Goal: Task Accomplishment & Management: Manage account settings

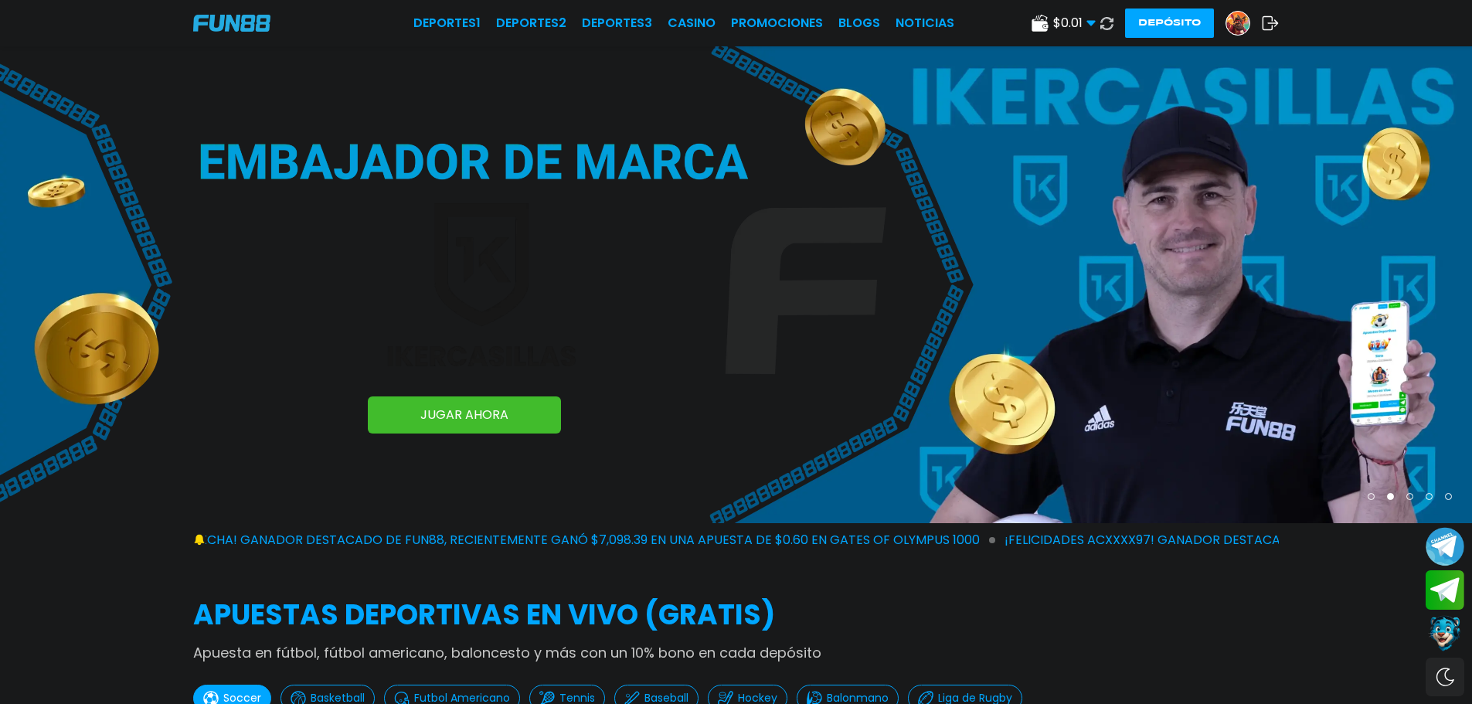
click at [1244, 19] on img at bounding box center [1237, 23] width 23 height 23
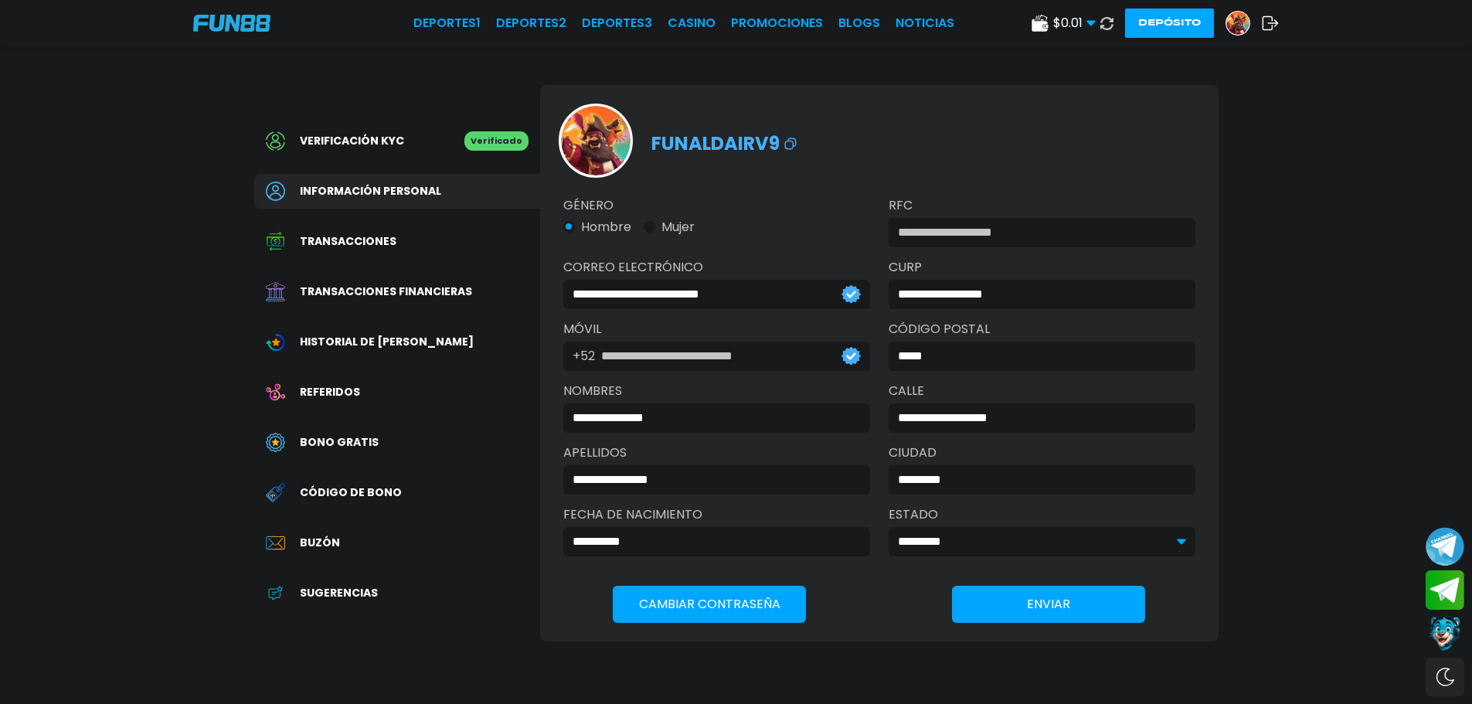
click at [392, 291] on span "Transacciones financieras" at bounding box center [386, 292] width 172 height 16
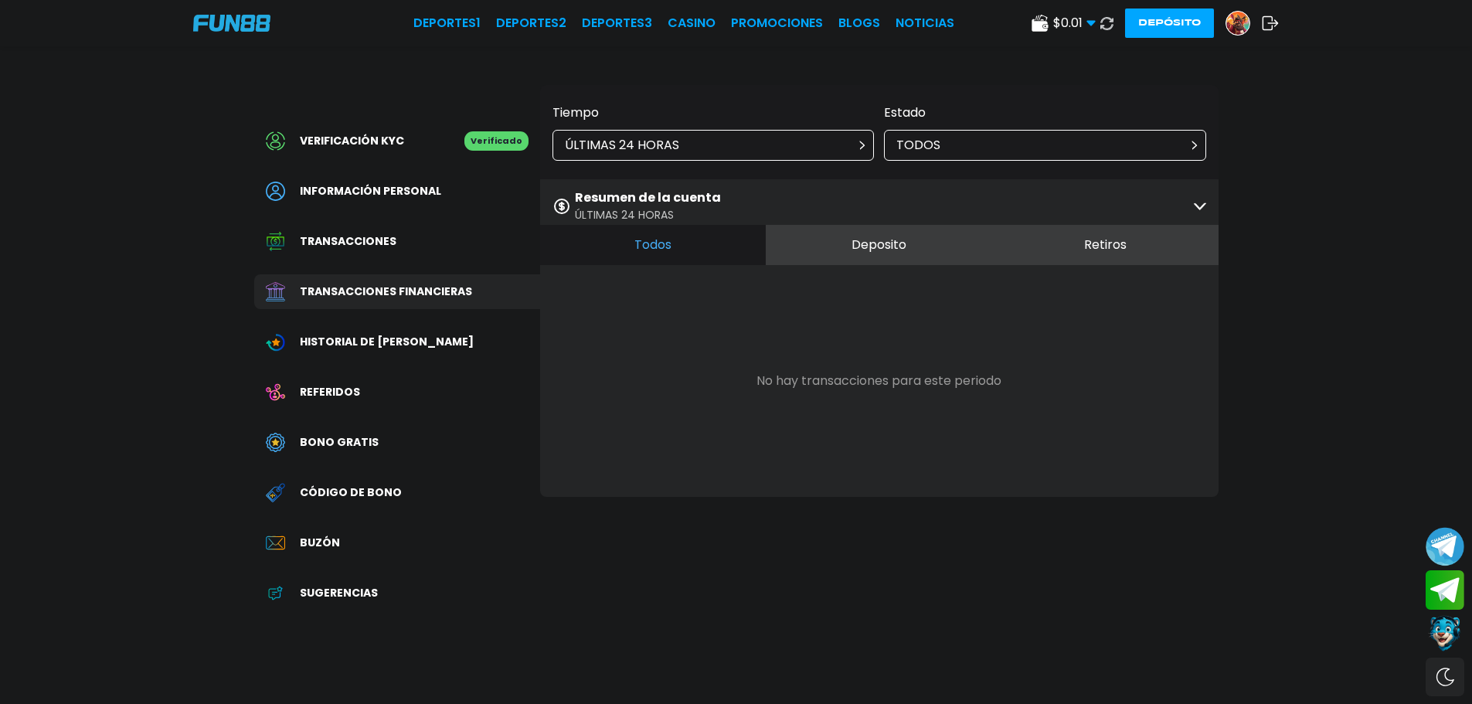
click at [992, 209] on div "Resumen de la cuenta ÚLTIMAS 24 HORAS" at bounding box center [879, 205] width 678 height 53
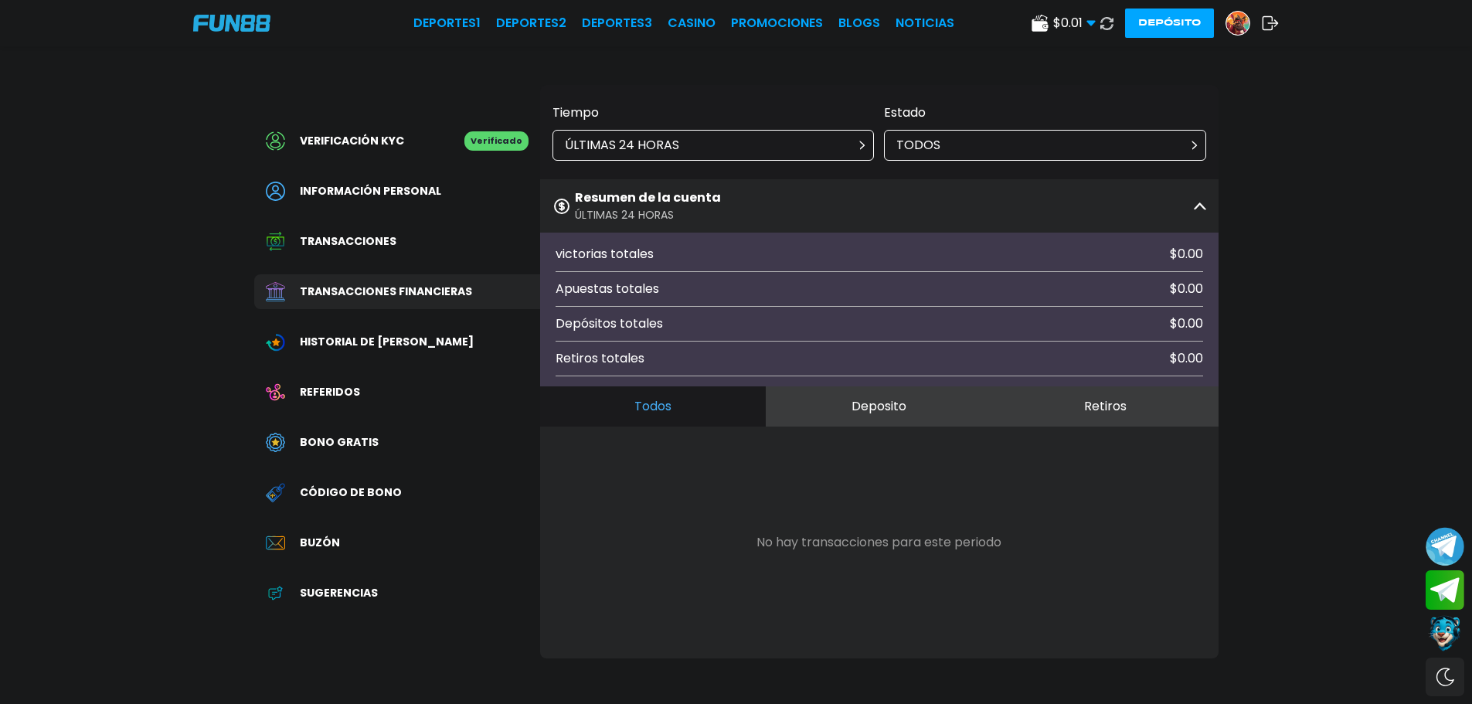
click at [992, 209] on div "Resumen de la cuenta ÚLTIMAS 24 HORAS" at bounding box center [879, 205] width 678 height 53
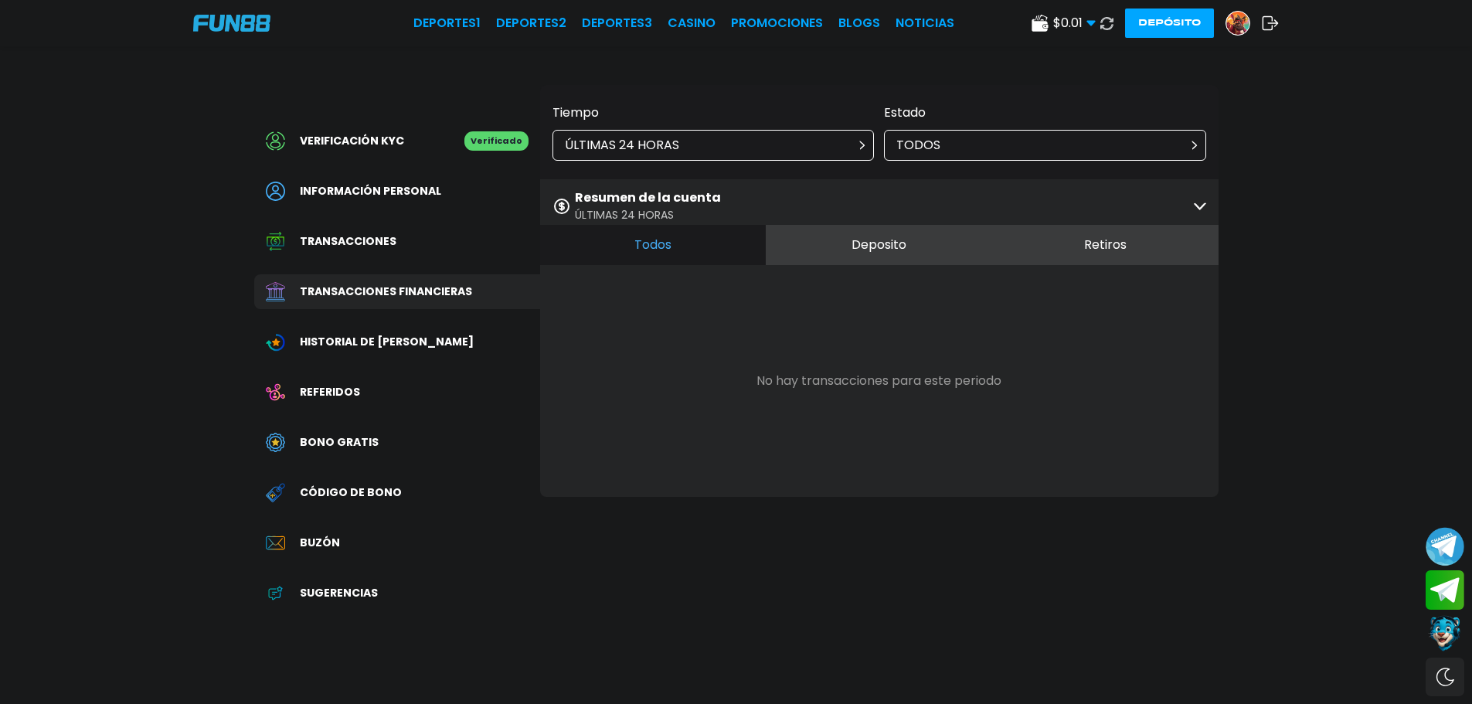
click at [806, 137] on div "ÚLTIMAS 24 HORAS" at bounding box center [713, 145] width 322 height 31
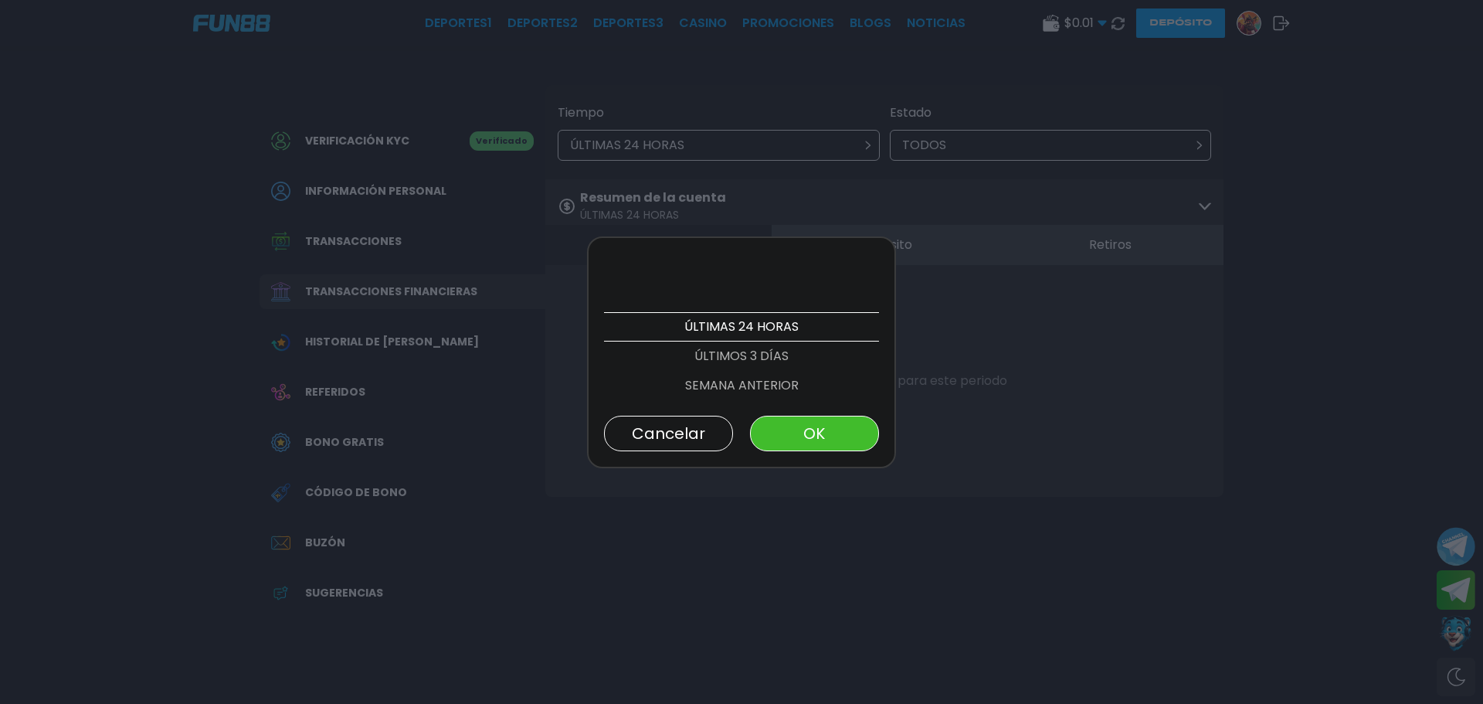
click at [741, 355] on p "ÚLTIMOS 3 DÍAS" at bounding box center [741, 355] width 275 height 29
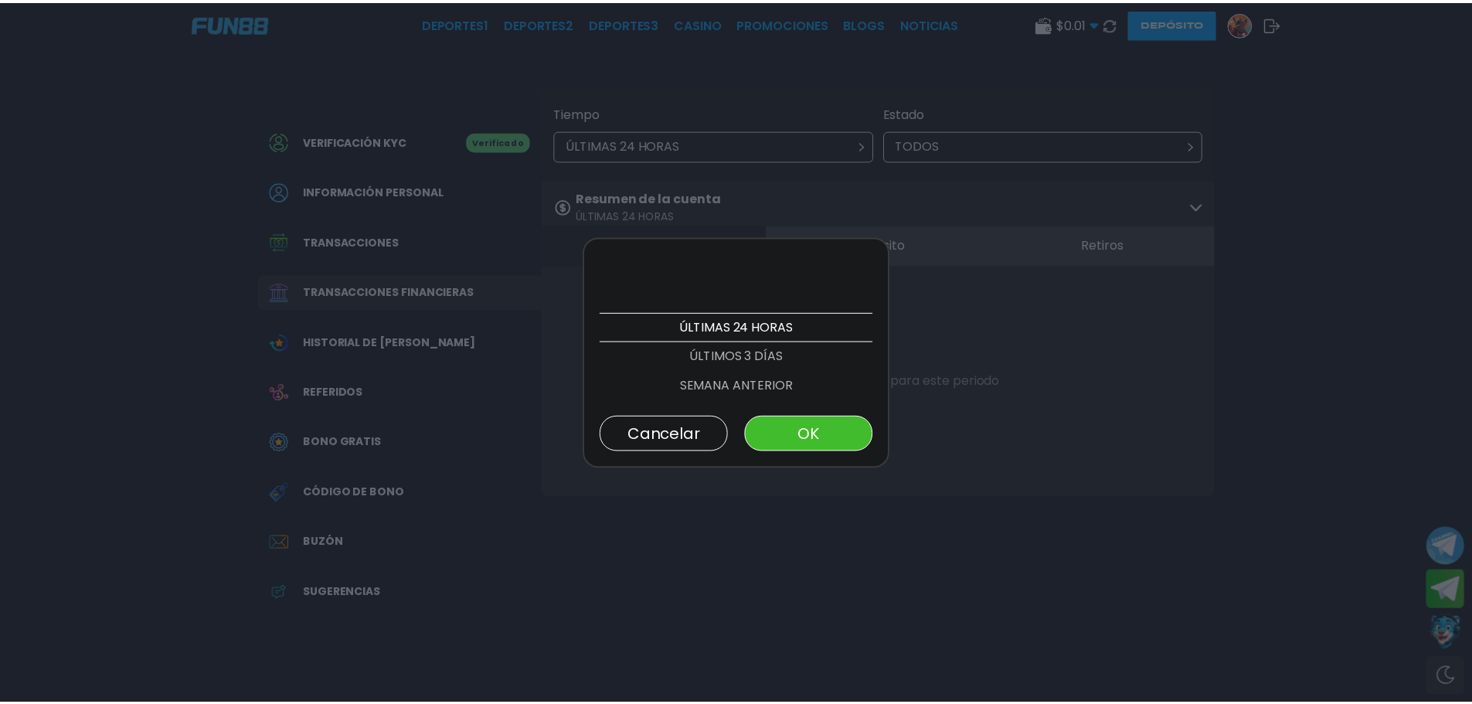
scroll to position [29, 0]
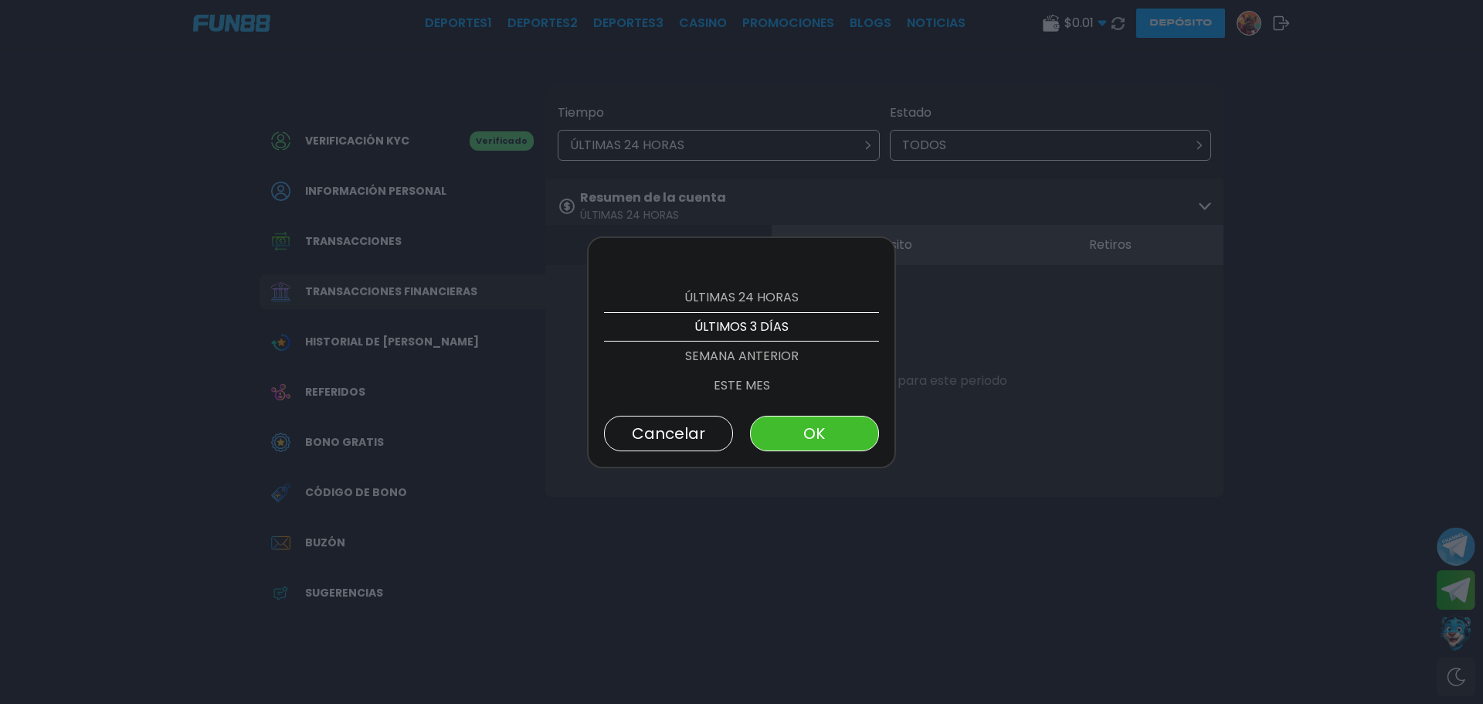
click at [834, 437] on button "OK" at bounding box center [814, 434] width 129 height 36
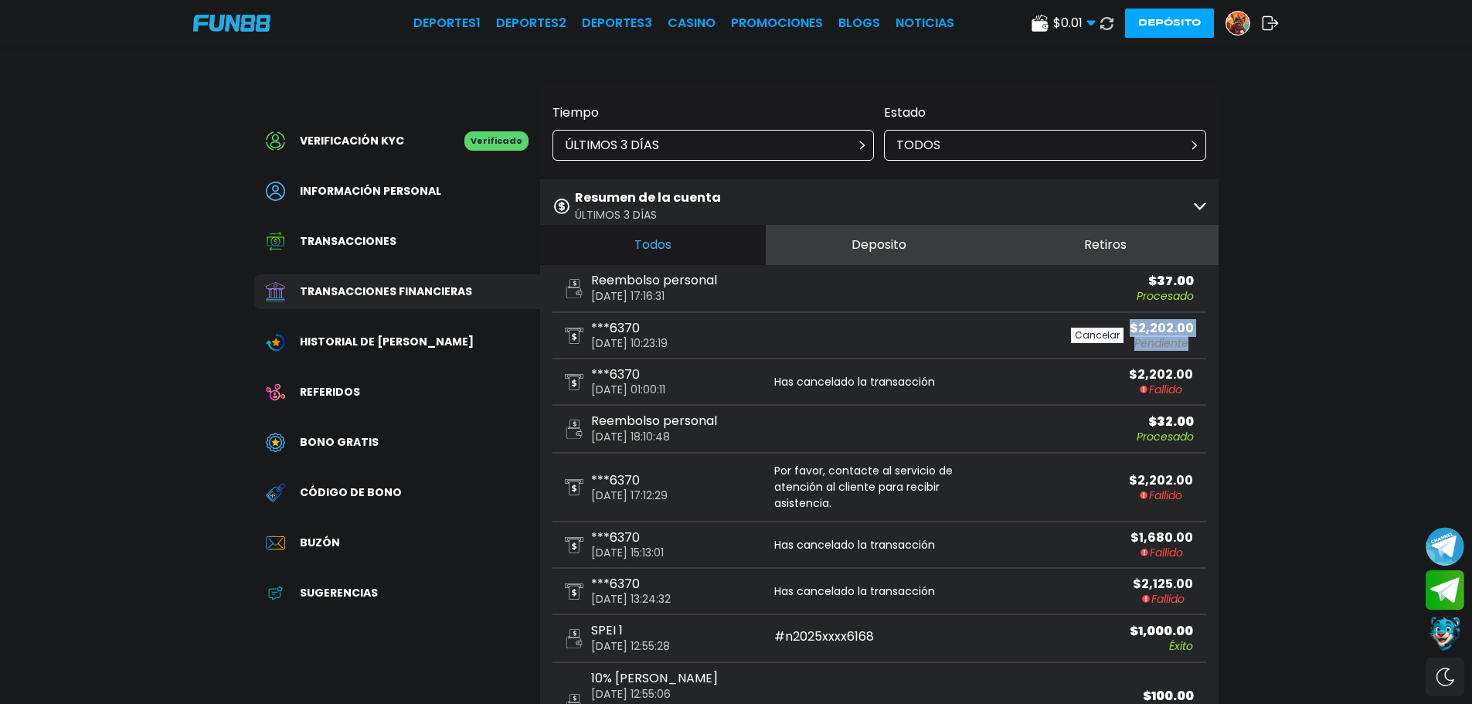
drag, startPoint x: 1135, startPoint y: 322, endPoint x: 1198, endPoint y: 342, distance: 66.5
click at [1198, 342] on div "***6370 2025-09-20 10:23:19 Cancelar $ 2,202.00 Pendiente" at bounding box center [879, 336] width 654 height 46
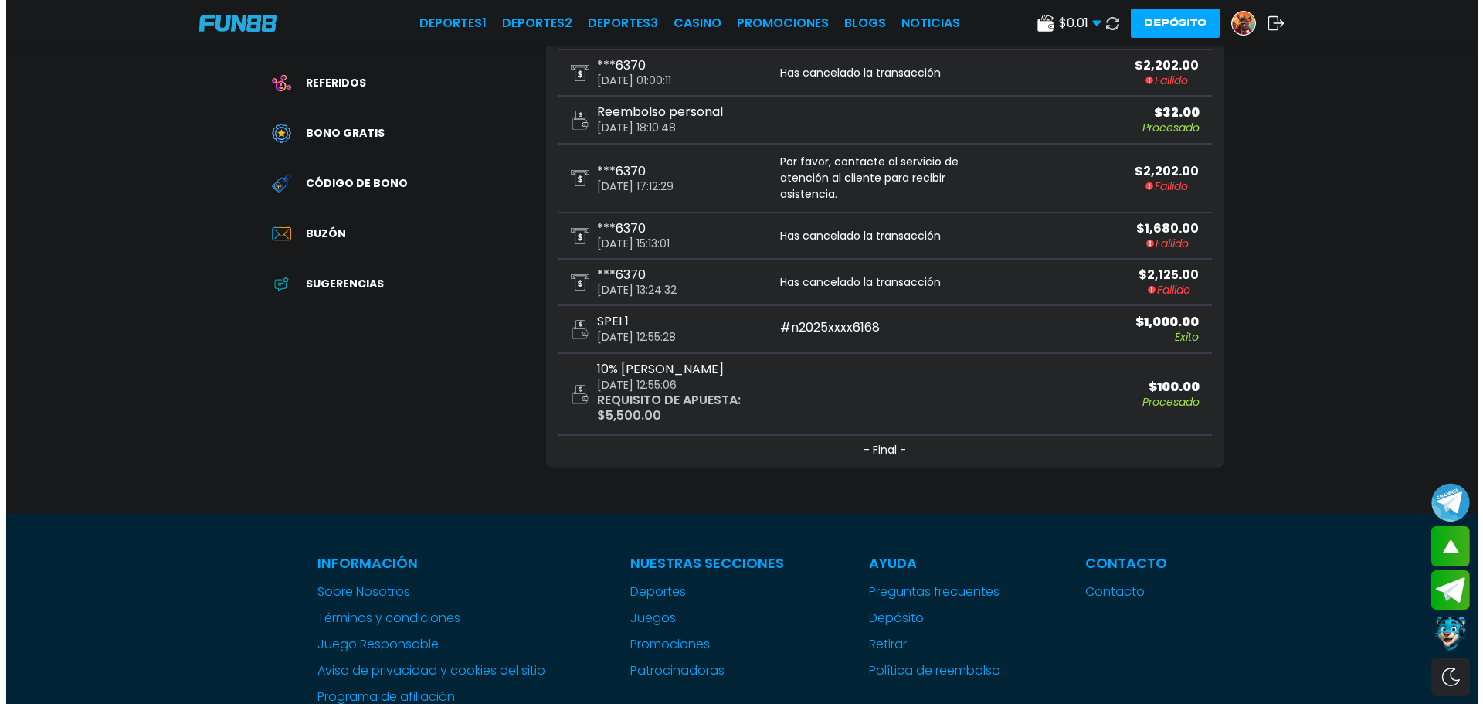
scroll to position [0, 0]
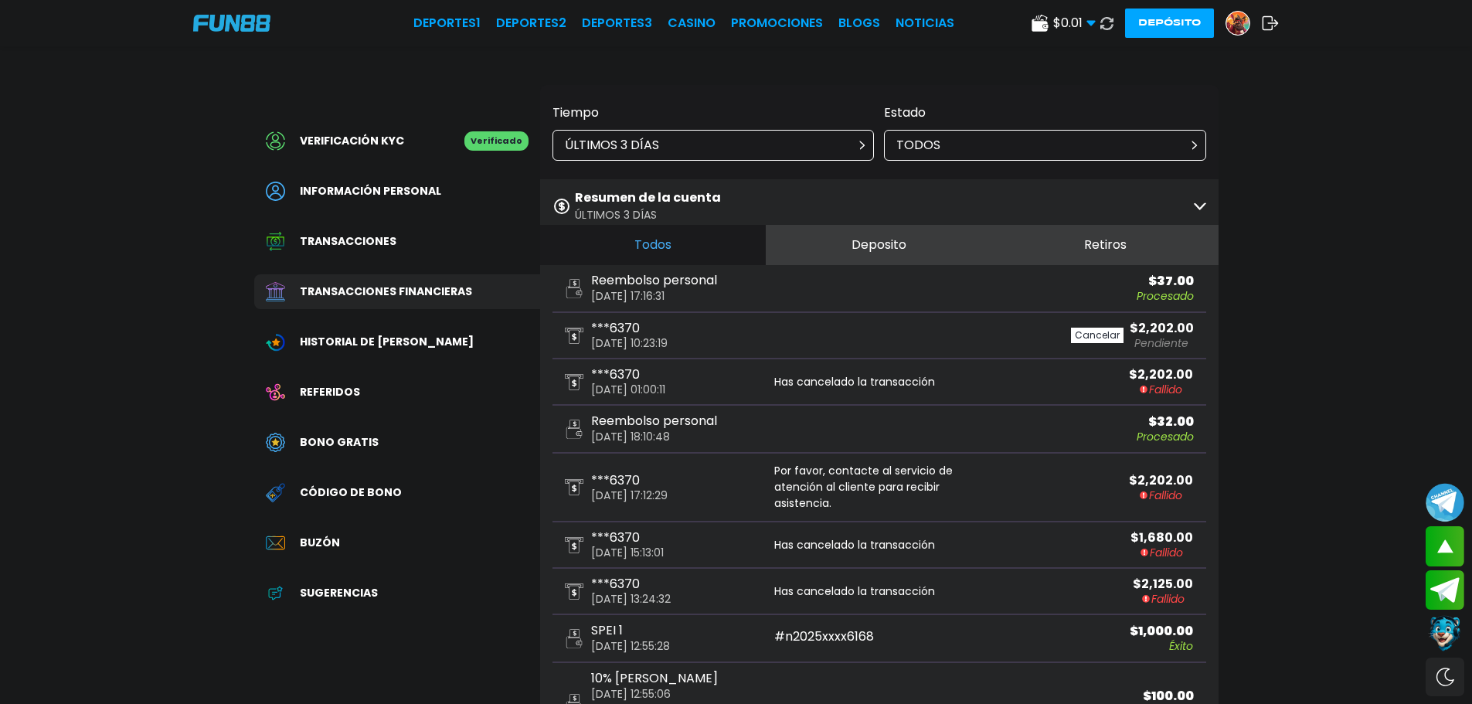
click at [1103, 28] on use at bounding box center [1106, 22] width 13 height 13
click at [384, 344] on span "Historial de Bonos" at bounding box center [387, 342] width 174 height 16
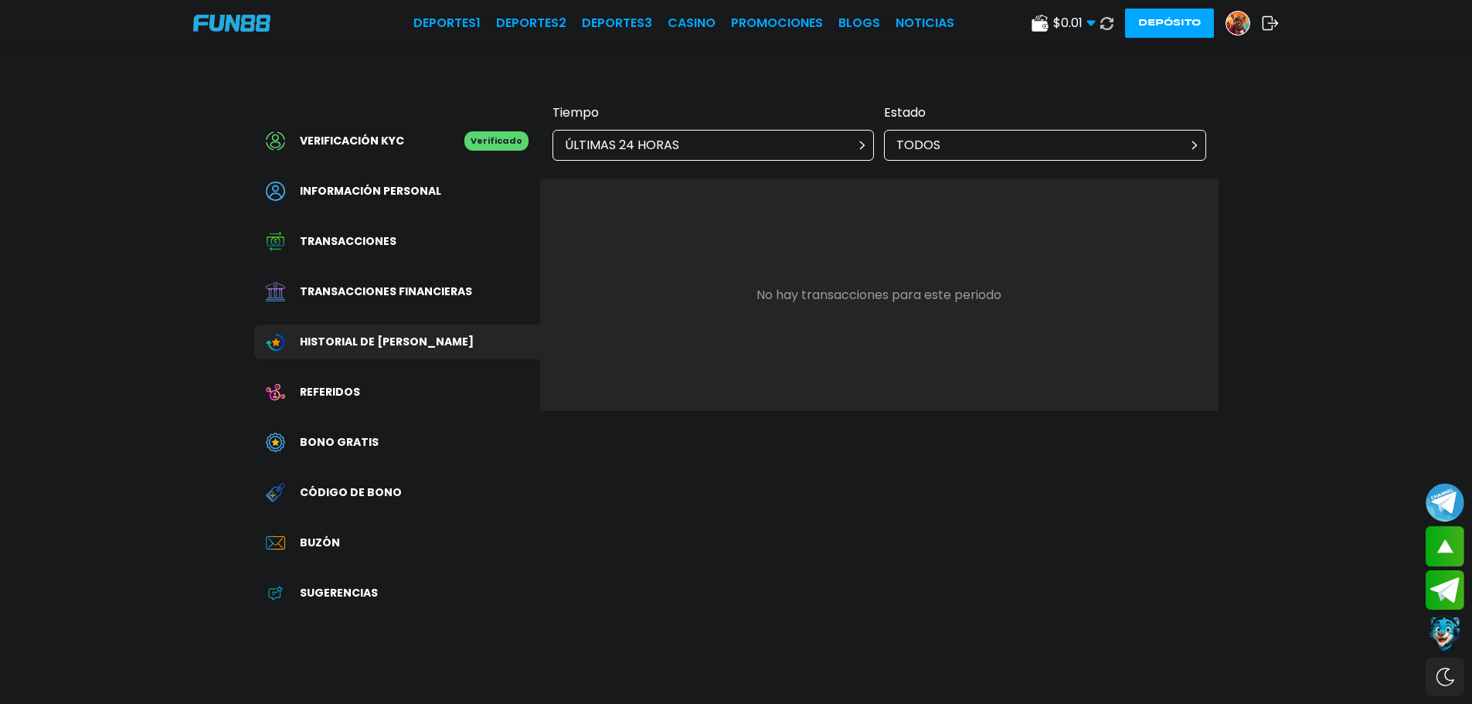
click at [620, 151] on p "ÚLTIMAS 24 HORAS" at bounding box center [622, 145] width 114 height 19
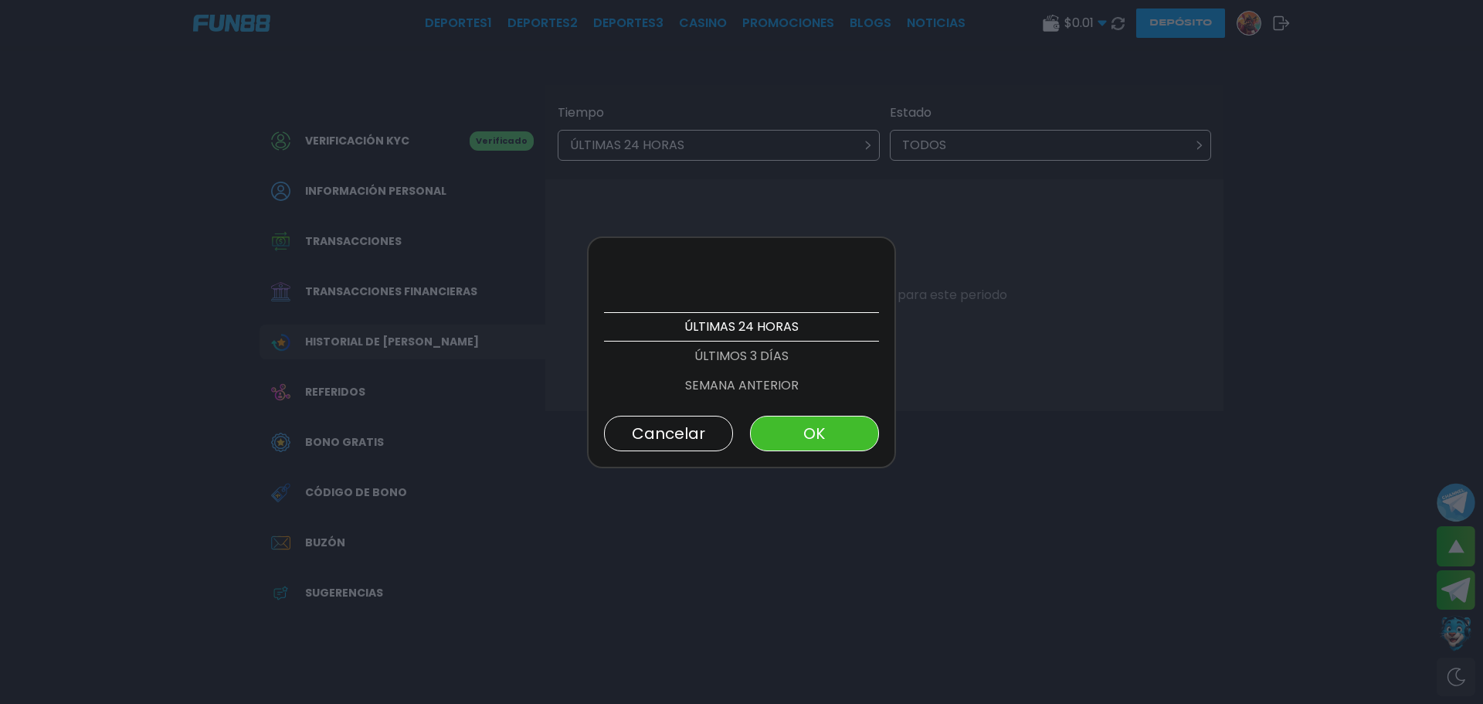
click at [683, 351] on p "ÚLTIMOS 3 DÍAS" at bounding box center [741, 355] width 275 height 29
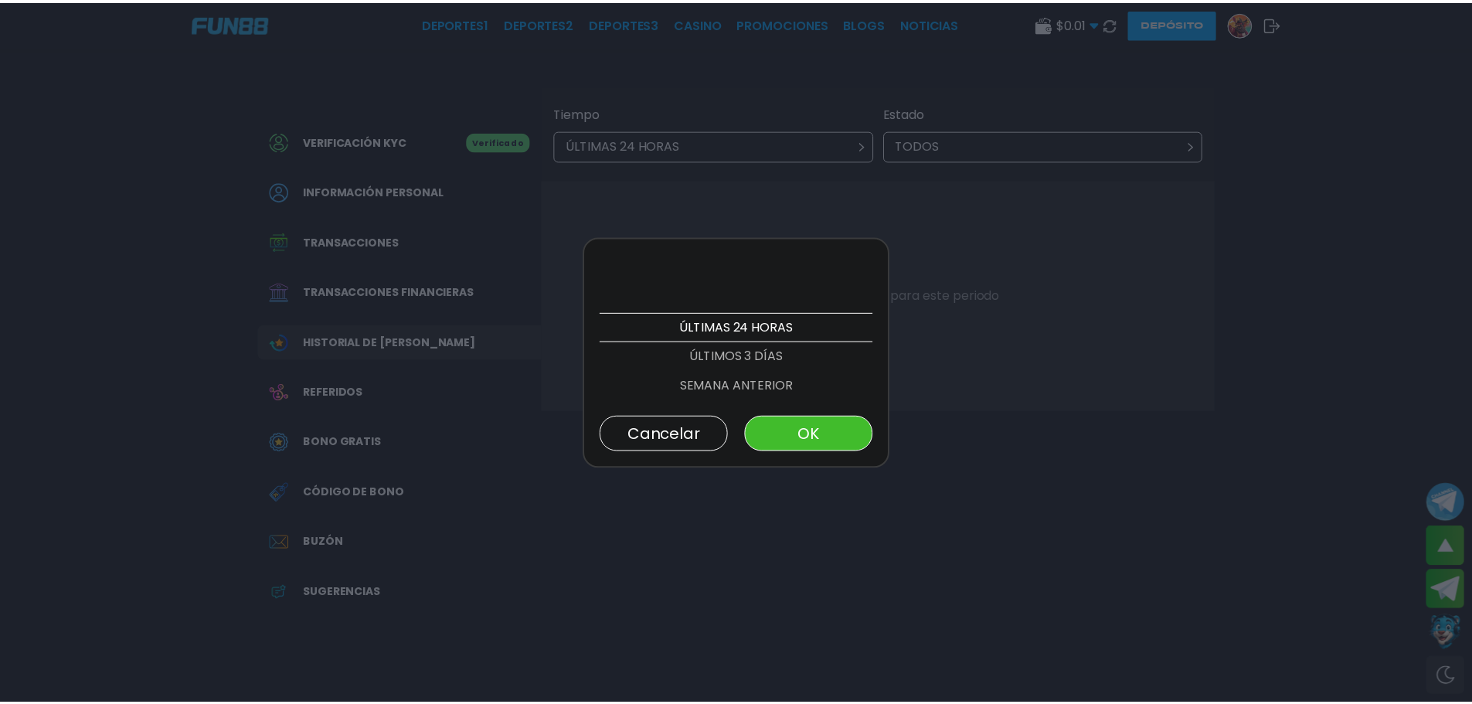
scroll to position [29, 0]
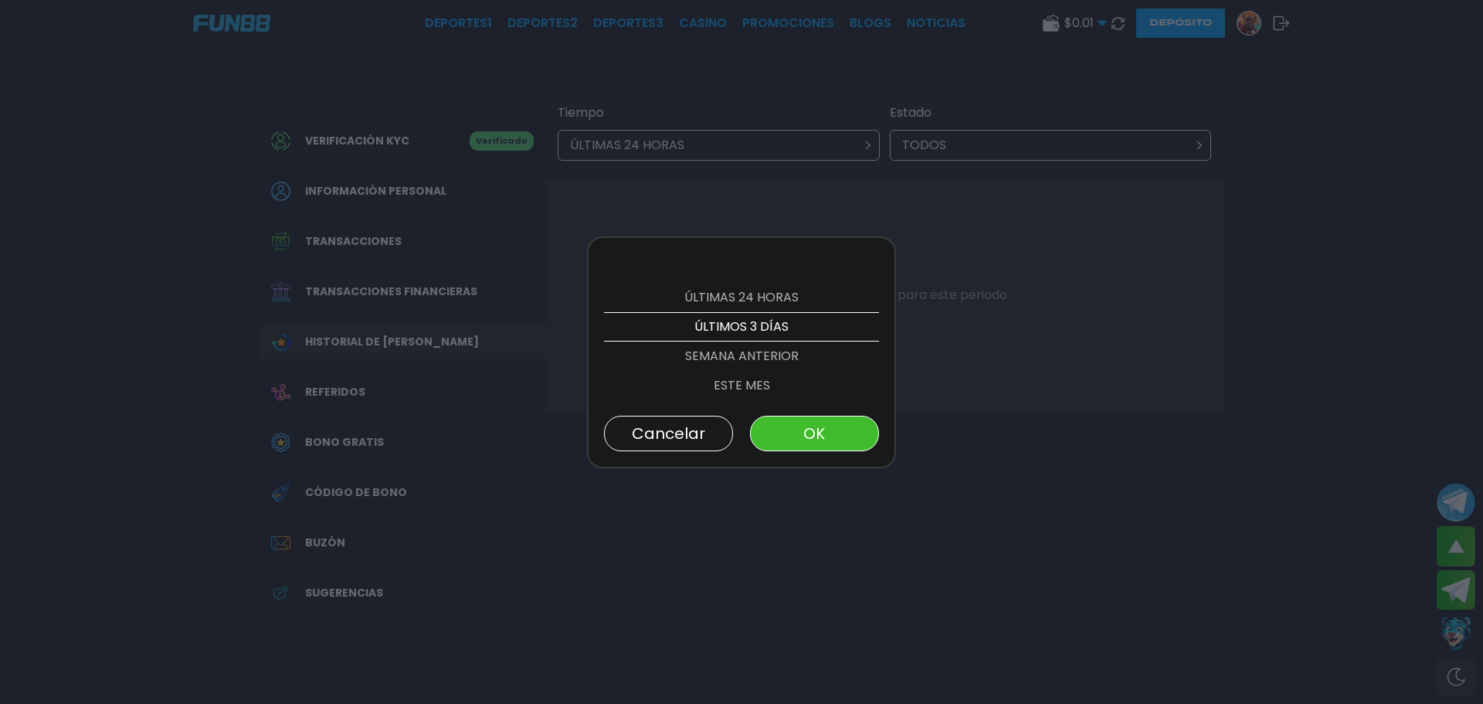
click at [809, 420] on button "OK" at bounding box center [814, 434] width 129 height 36
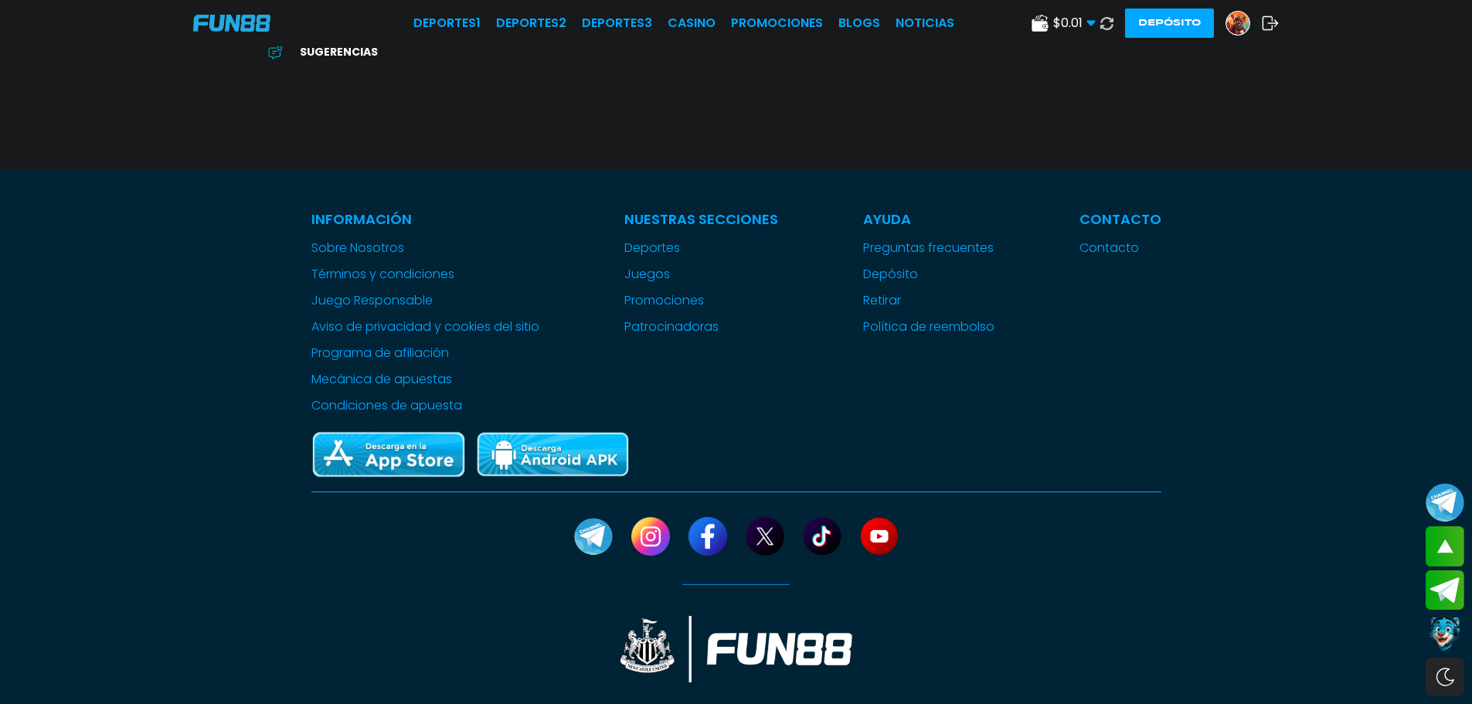
scroll to position [618, 0]
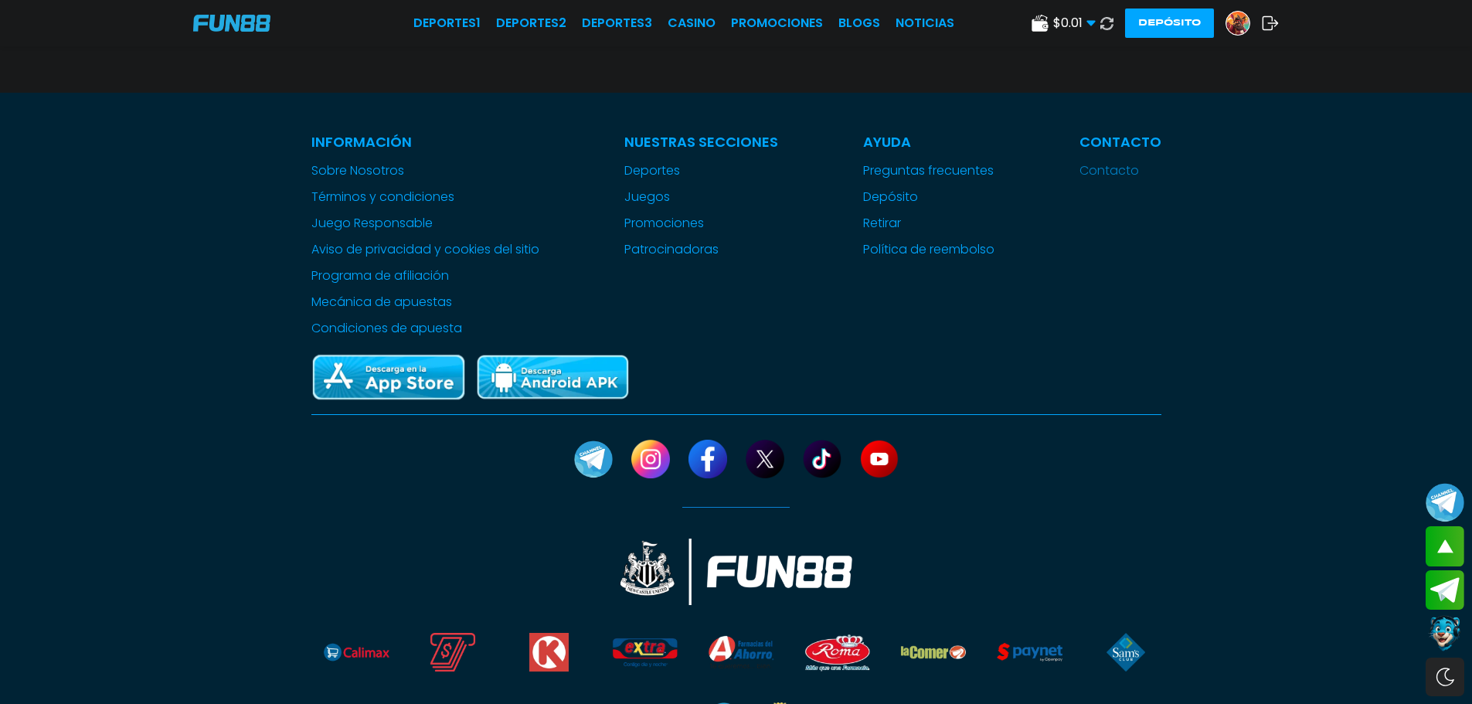
click at [1117, 168] on link "Contacto" at bounding box center [1120, 170] width 82 height 19
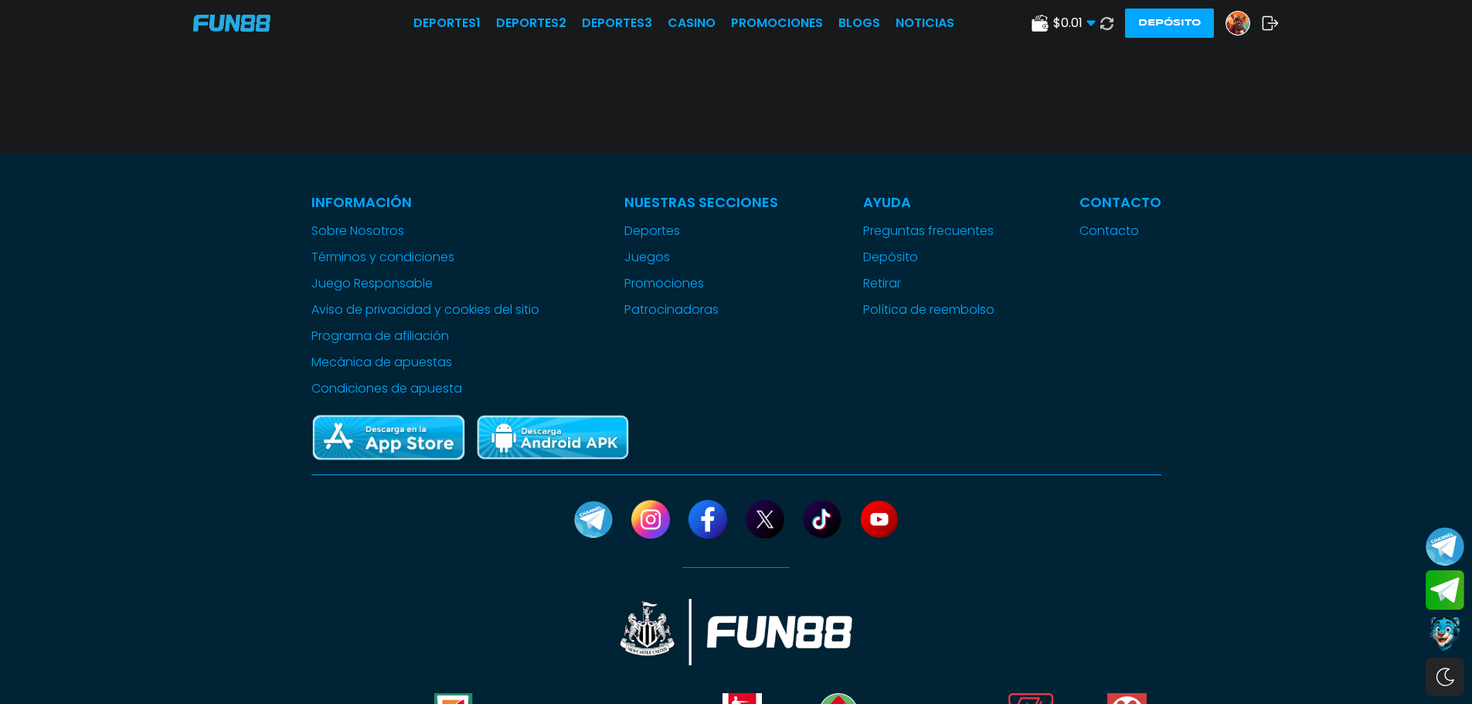
scroll to position [603, 0]
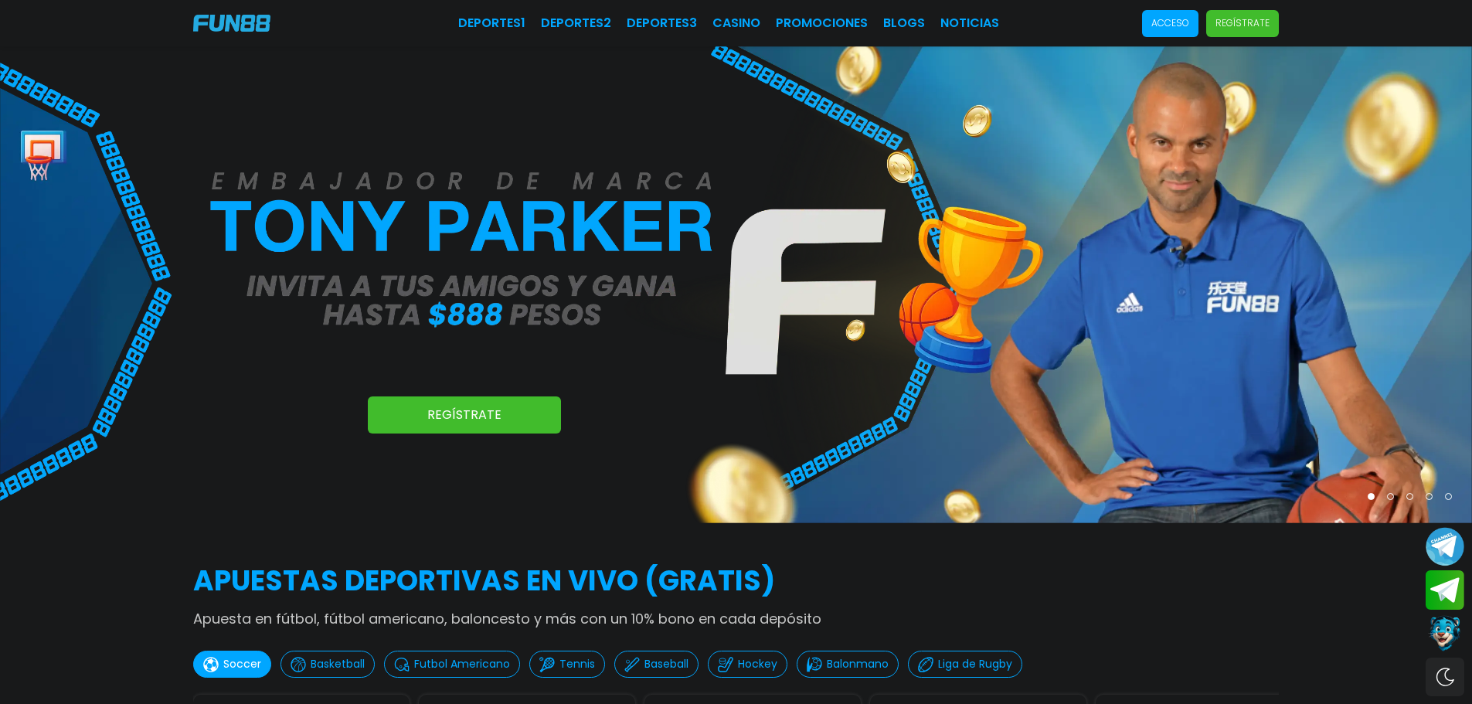
click at [1157, 24] on p "Acceso" at bounding box center [1170, 23] width 38 height 14
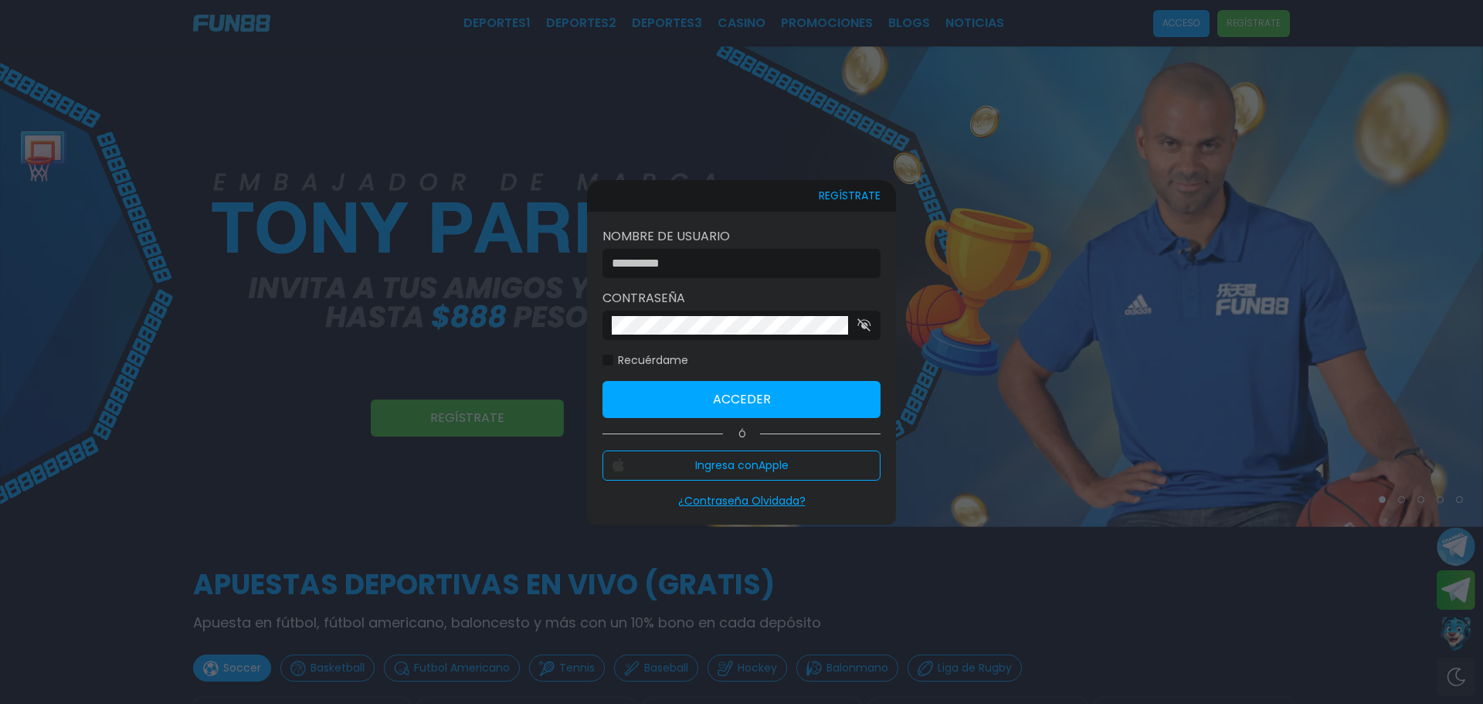
click at [713, 261] on input at bounding box center [737, 263] width 250 height 19
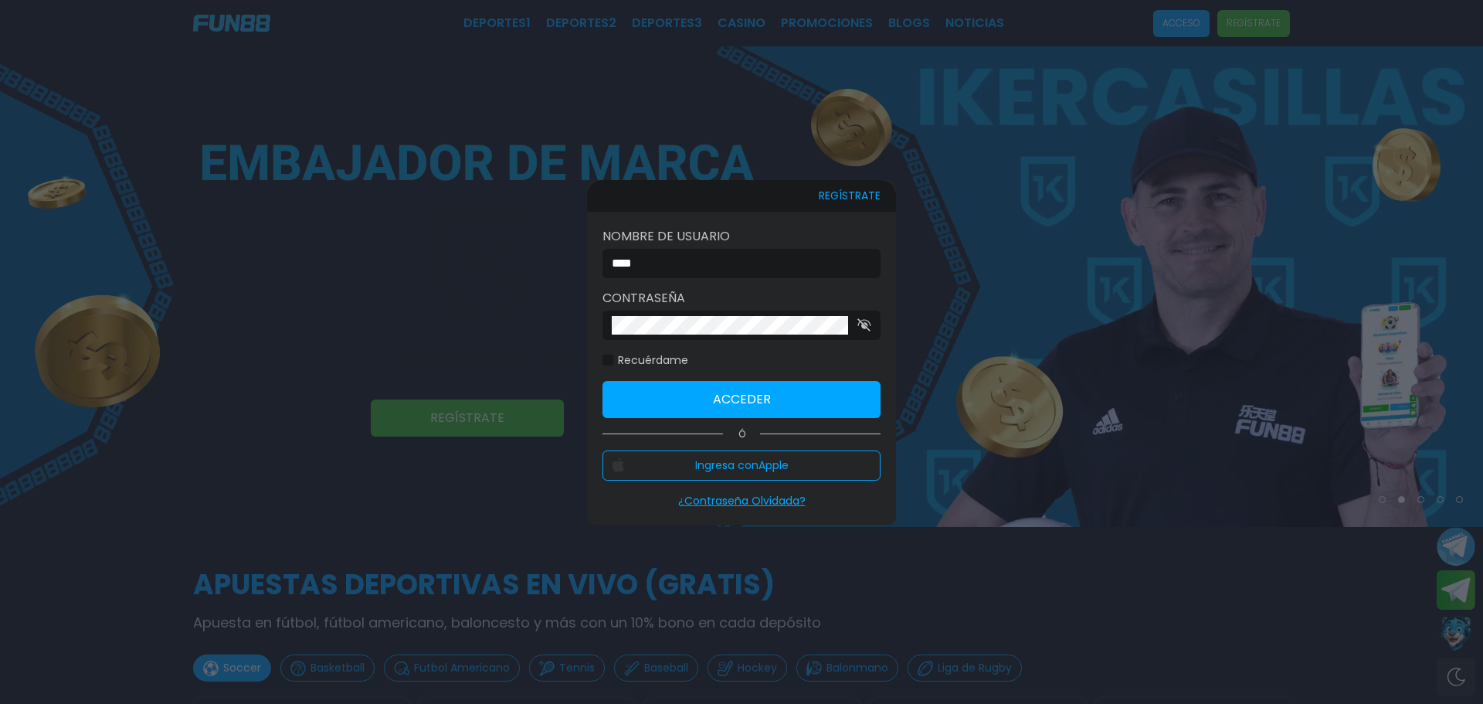
type input "**********"
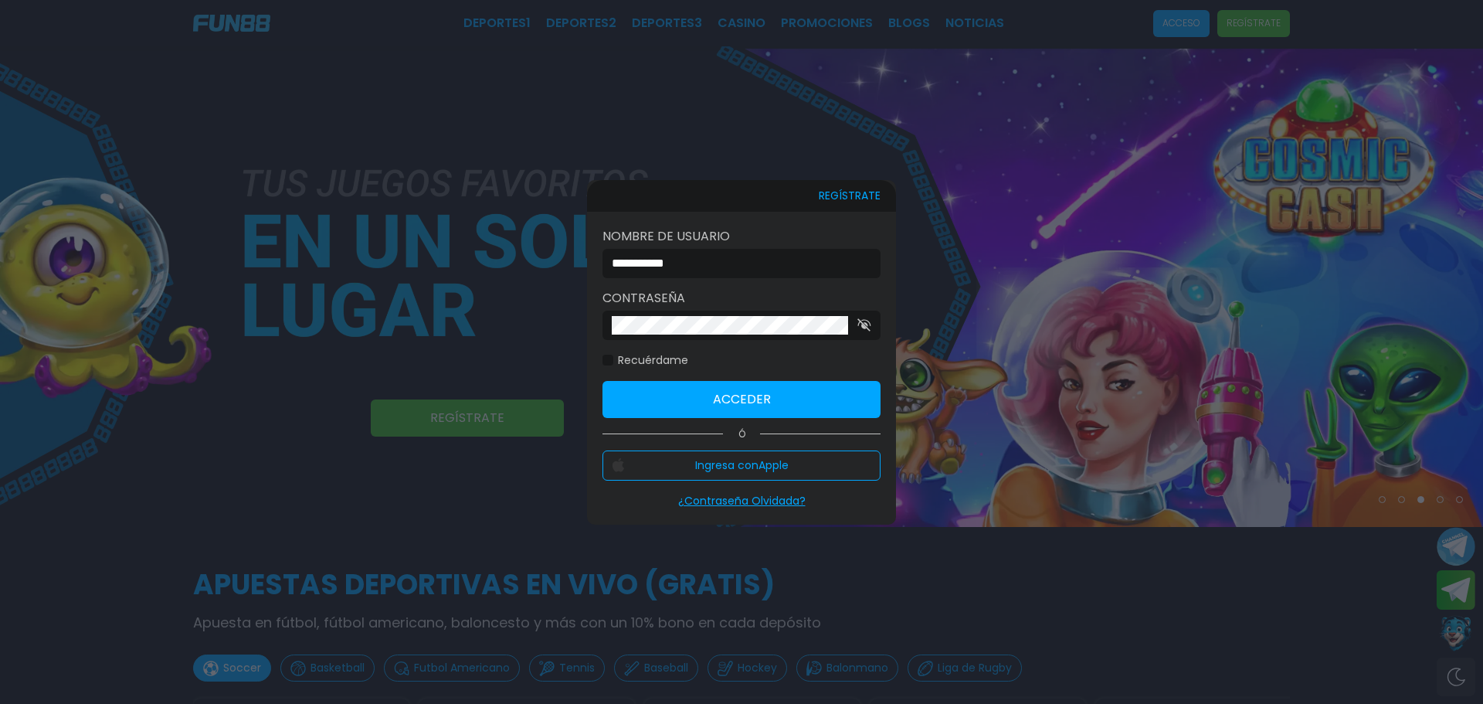
click button "Acceder" at bounding box center [742, 399] width 278 height 37
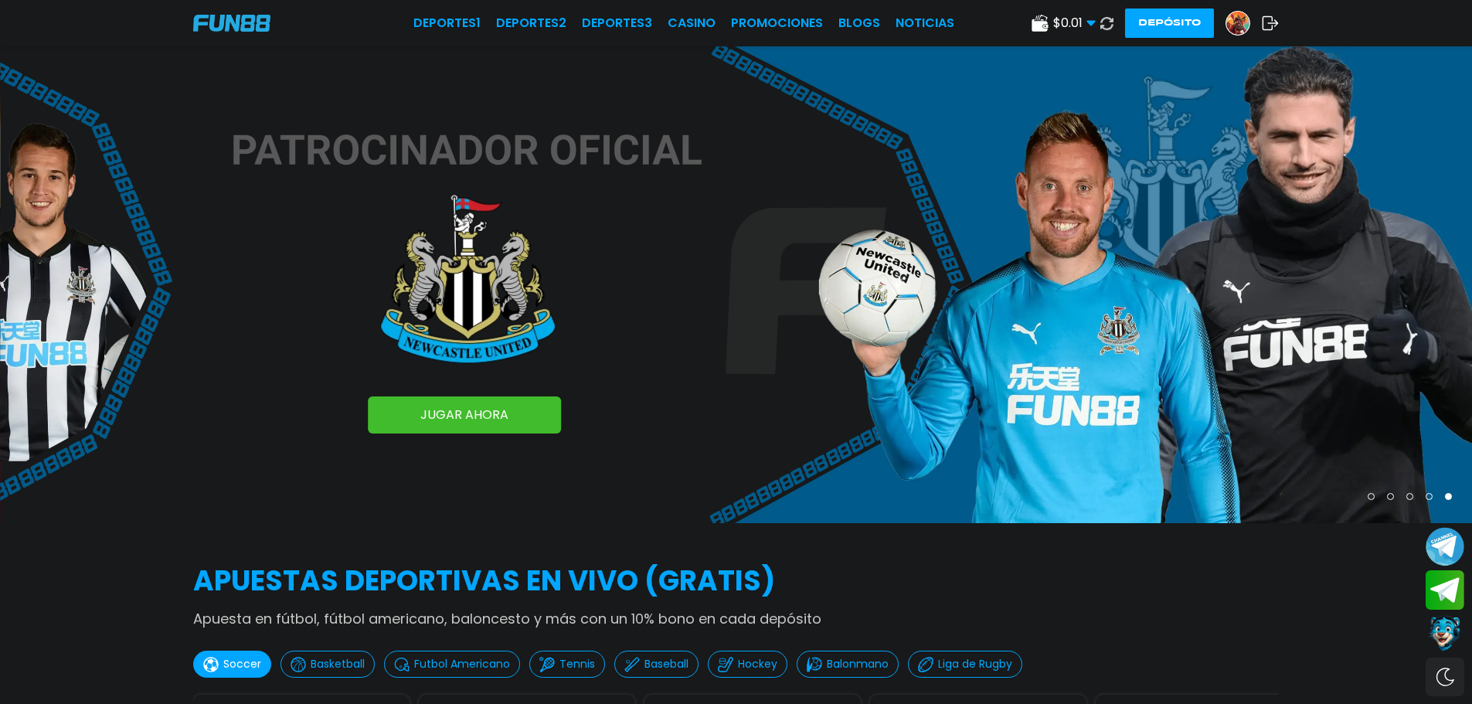
click at [1233, 21] on img at bounding box center [1237, 23] width 23 height 23
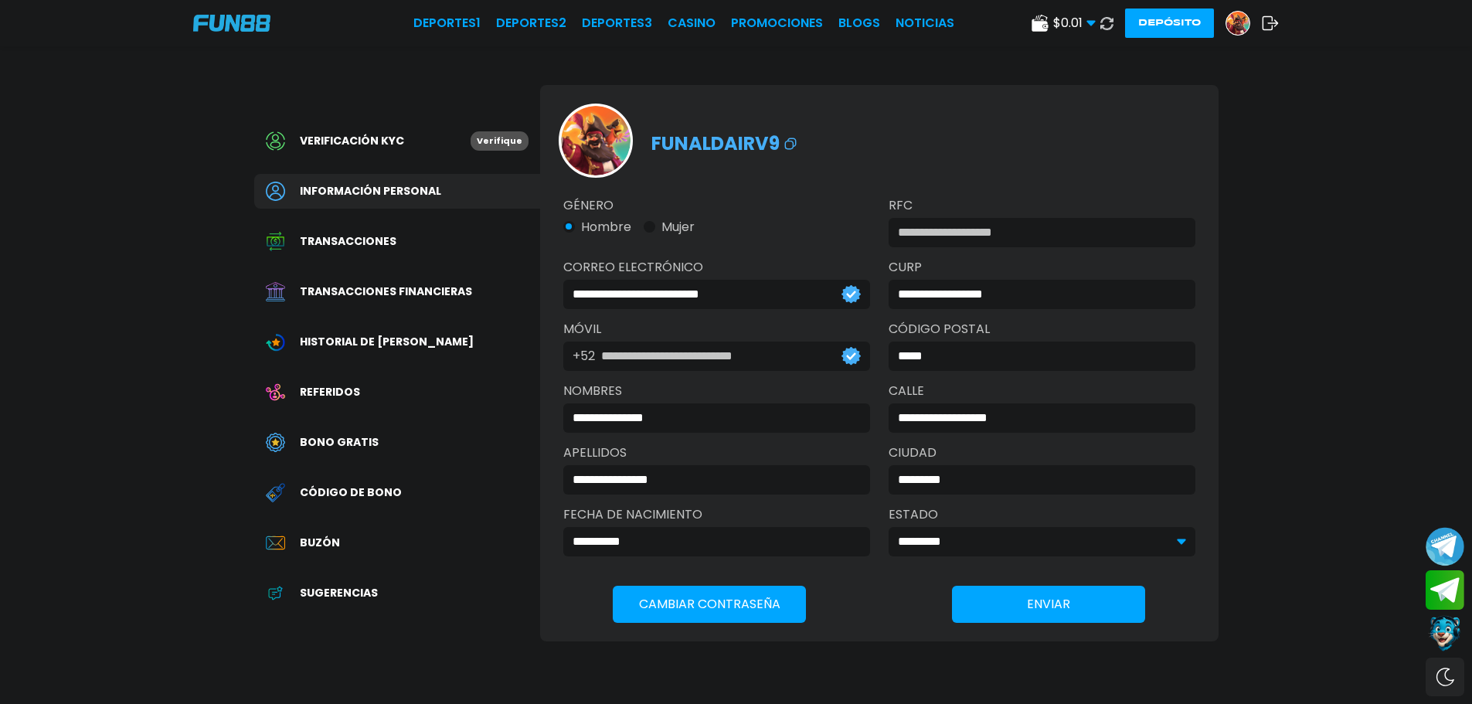
click at [399, 286] on span "Transacciones financieras" at bounding box center [386, 292] width 172 height 16
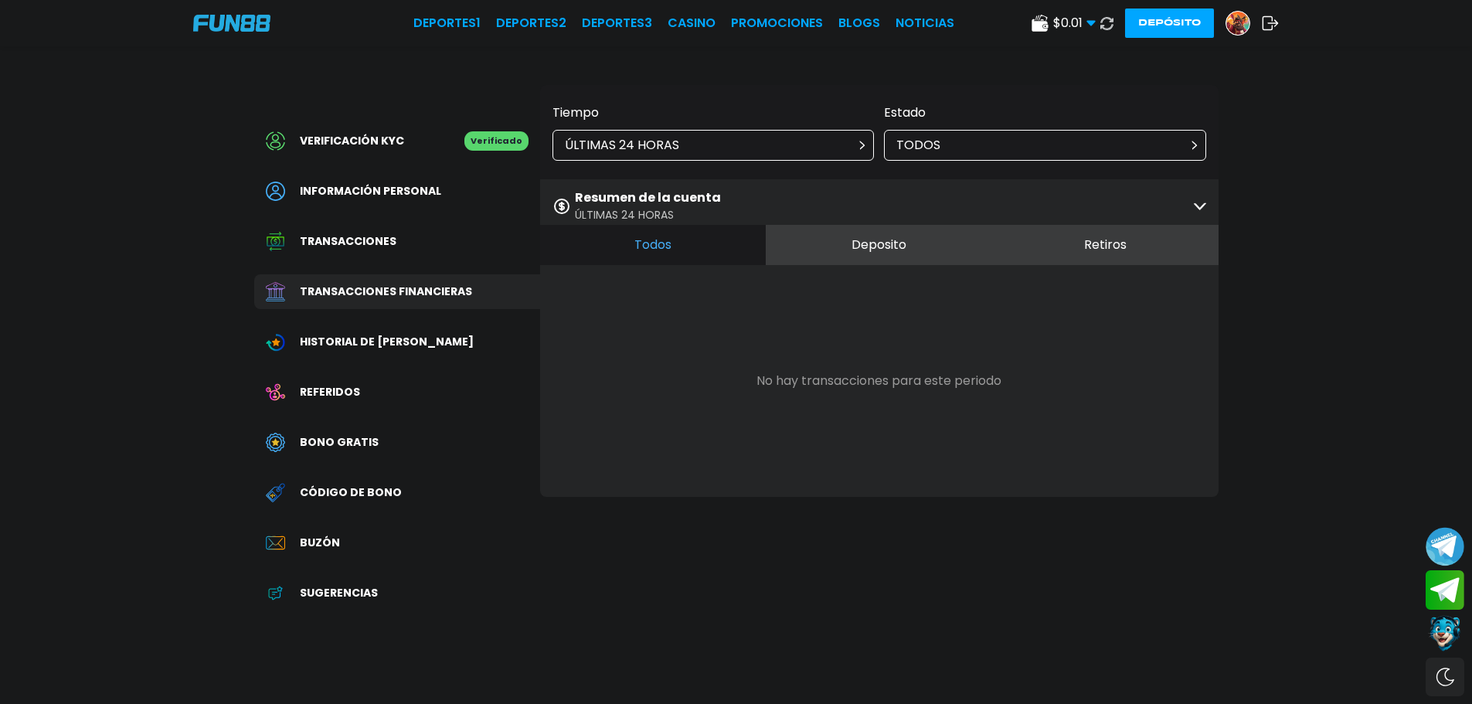
click at [812, 135] on div "ÚLTIMAS 24 HORAS" at bounding box center [713, 145] width 322 height 31
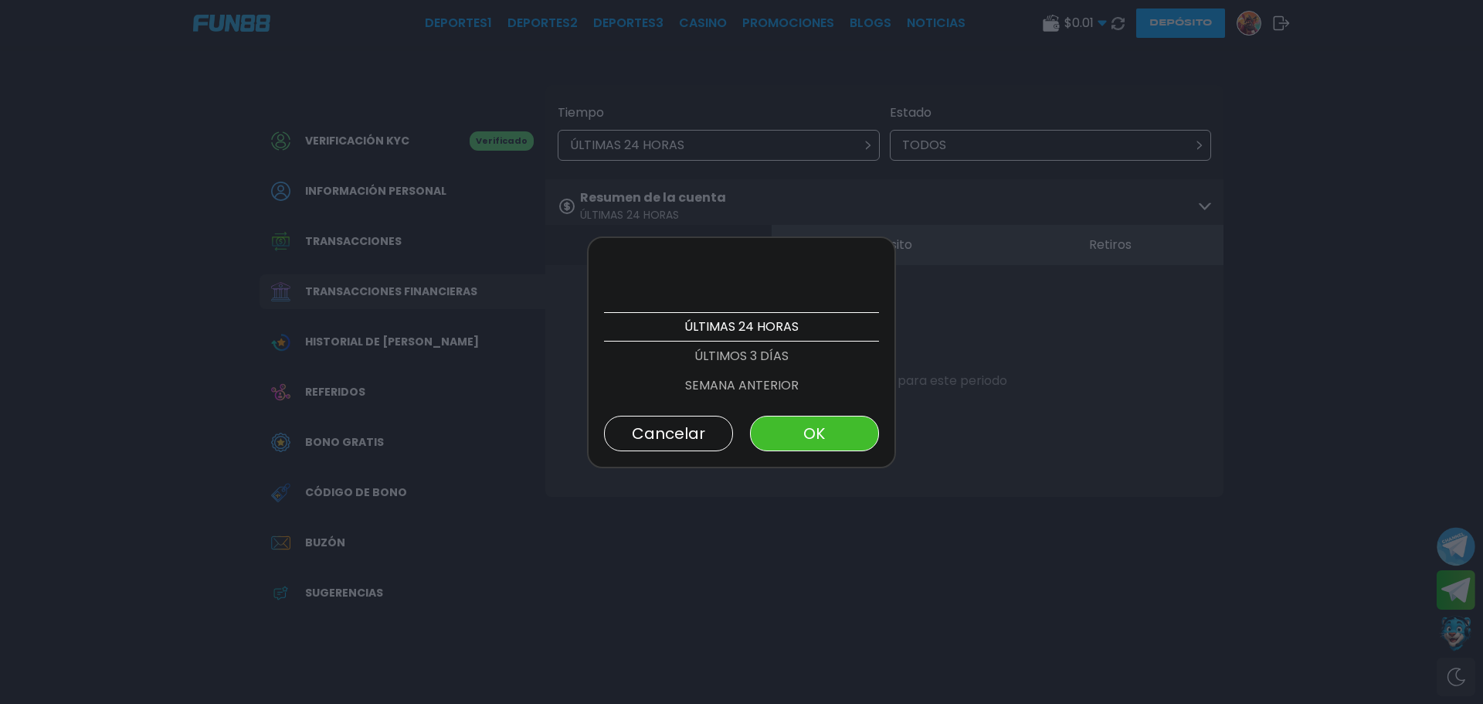
click at [711, 358] on p "ÚLTIMOS 3 DÍAS" at bounding box center [741, 355] width 275 height 29
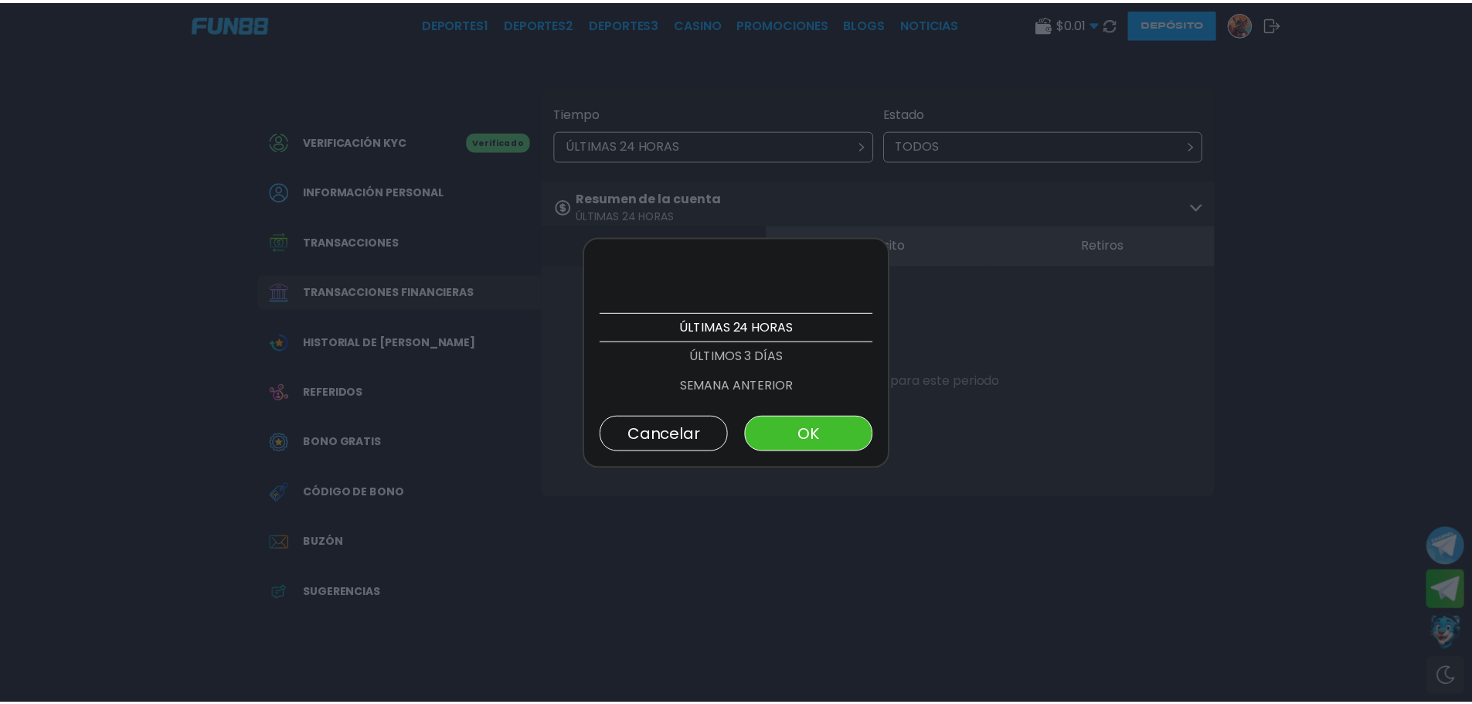
scroll to position [29, 0]
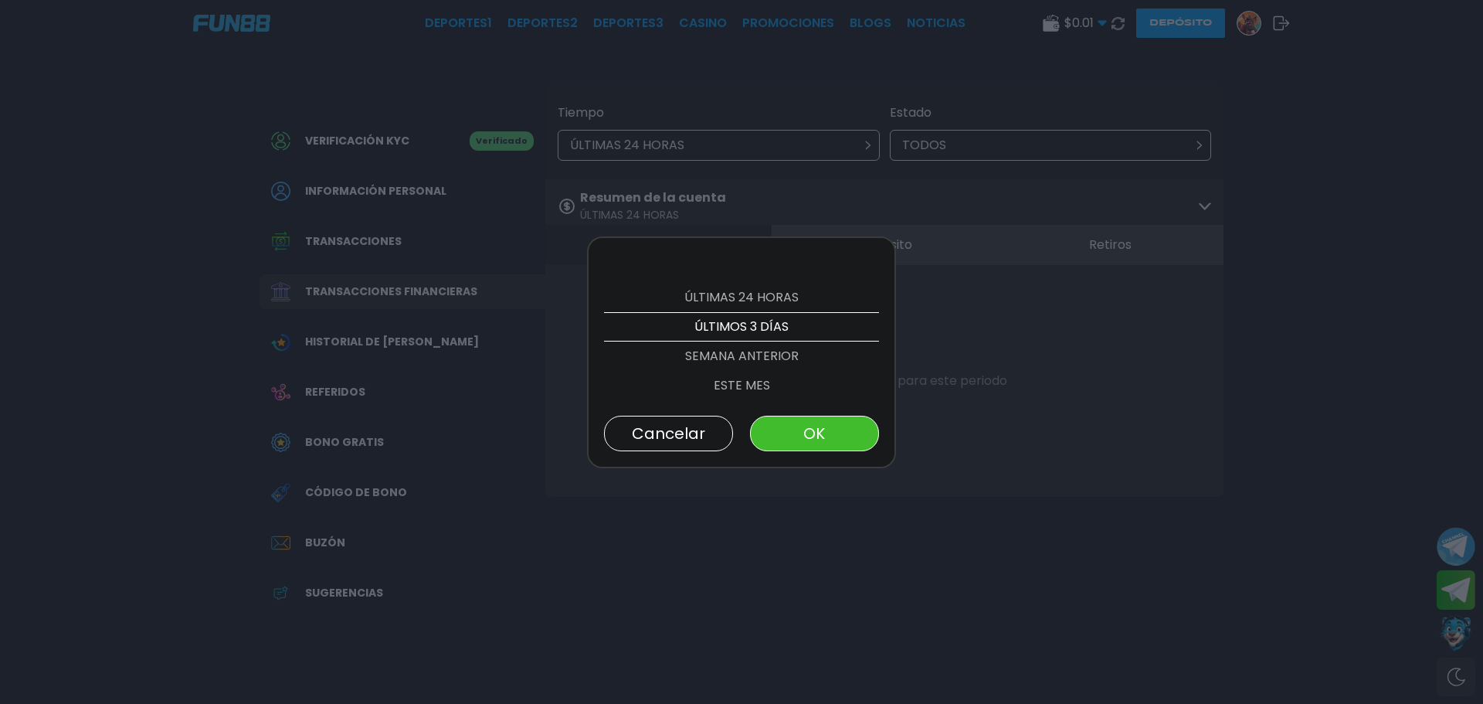
click at [833, 433] on button "OK" at bounding box center [814, 434] width 129 height 36
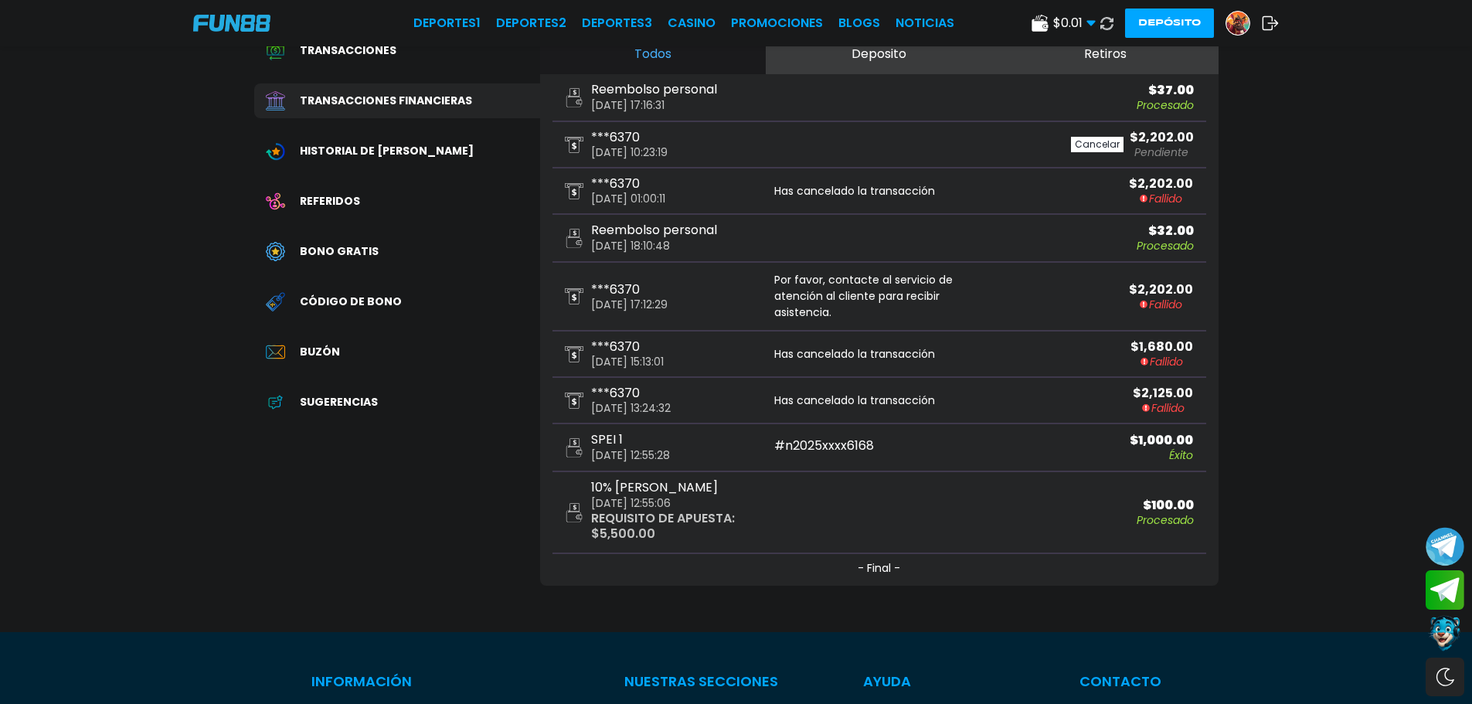
scroll to position [0, 0]
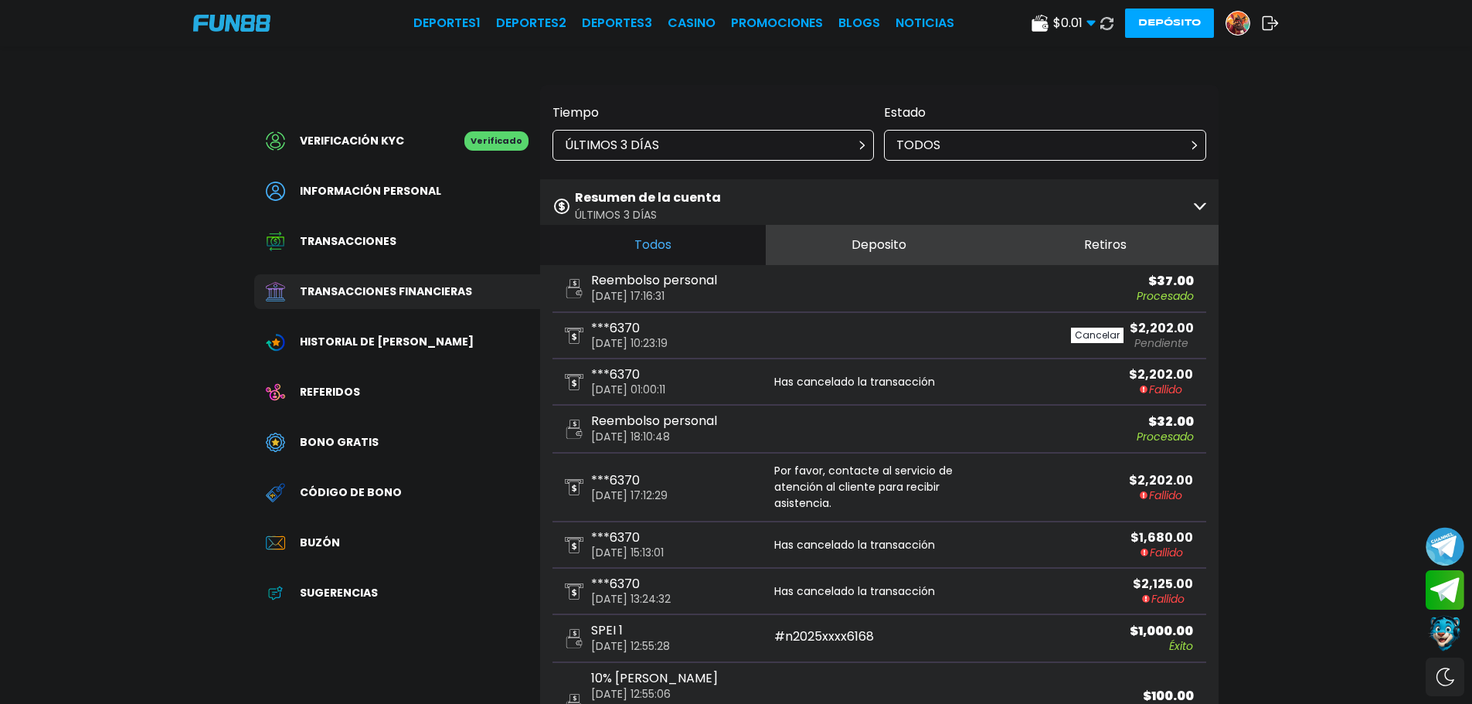
click at [1087, 243] on button "Retiros" at bounding box center [1105, 245] width 226 height 40
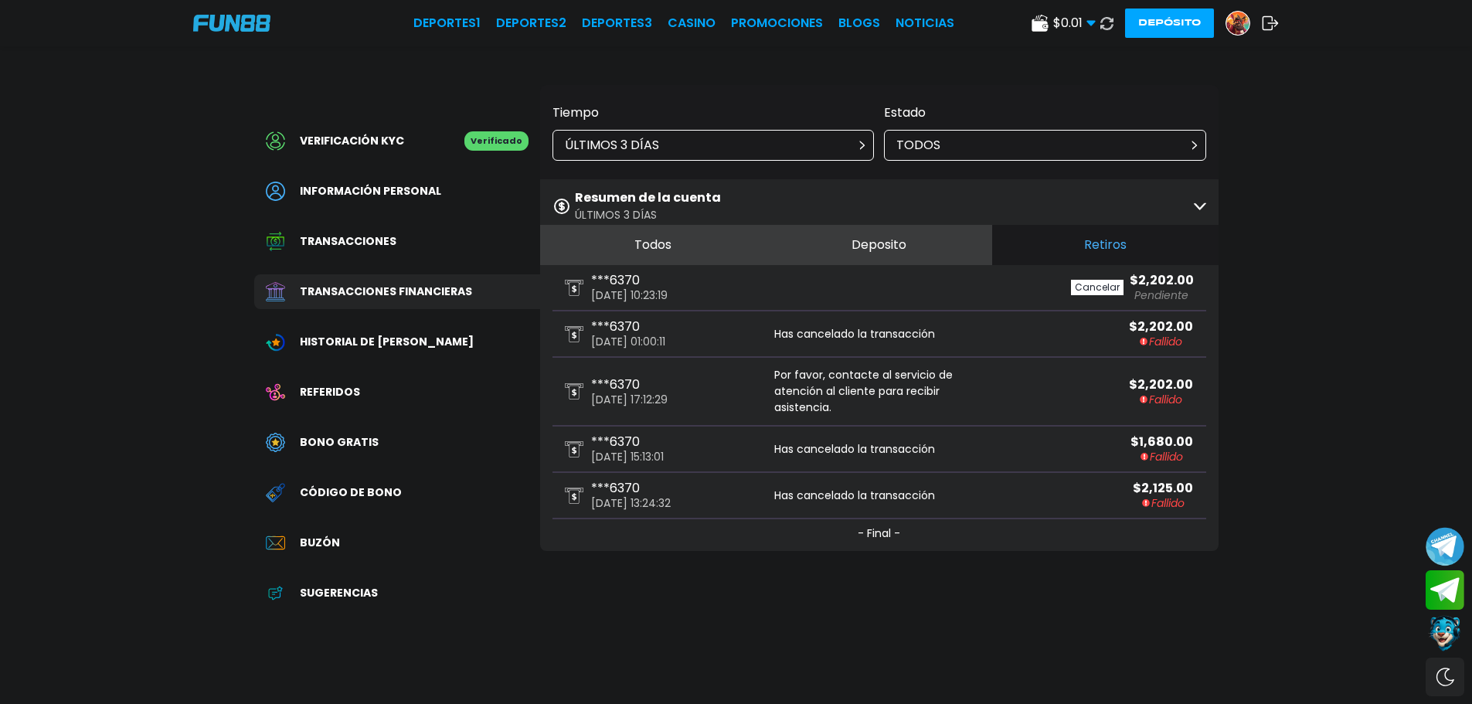
click at [669, 247] on button "Todos" at bounding box center [653, 245] width 226 height 40
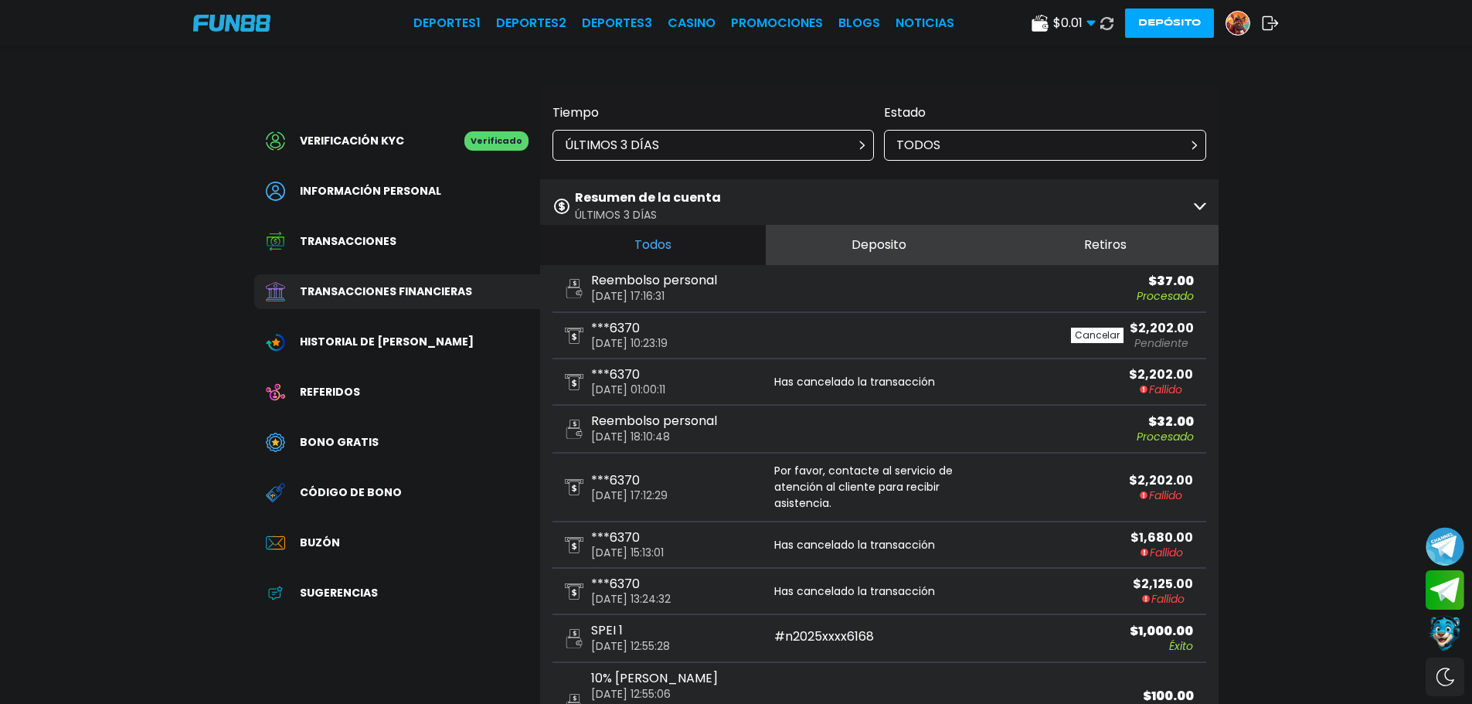
click at [1108, 19] on icon at bounding box center [1106, 23] width 14 height 14
